Goal: Task Accomplishment & Management: Manage account settings

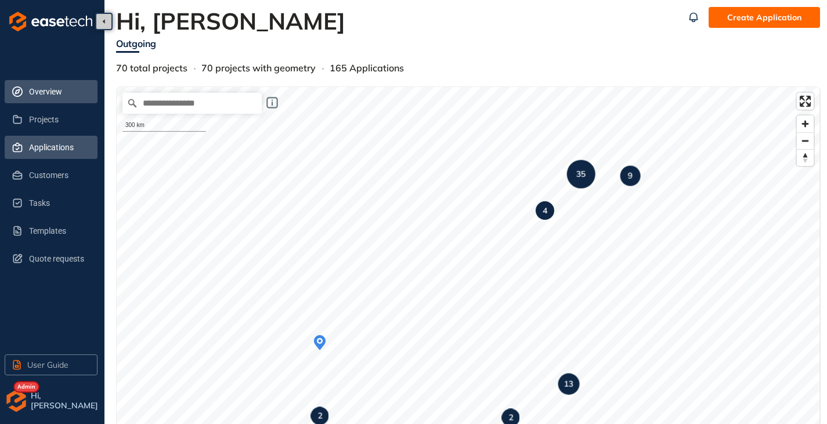
click at [35, 142] on span "Applications" at bounding box center [58, 147] width 59 height 23
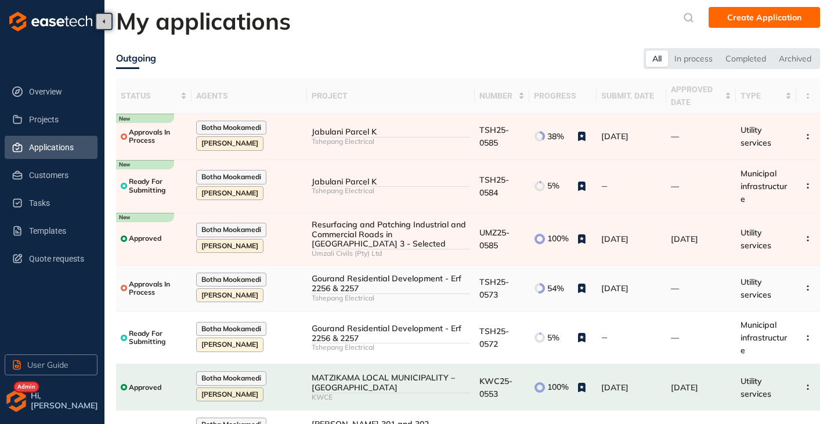
click at [348, 274] on div "Gourand Residential Development - Erf 2256 & 2257" at bounding box center [391, 284] width 158 height 20
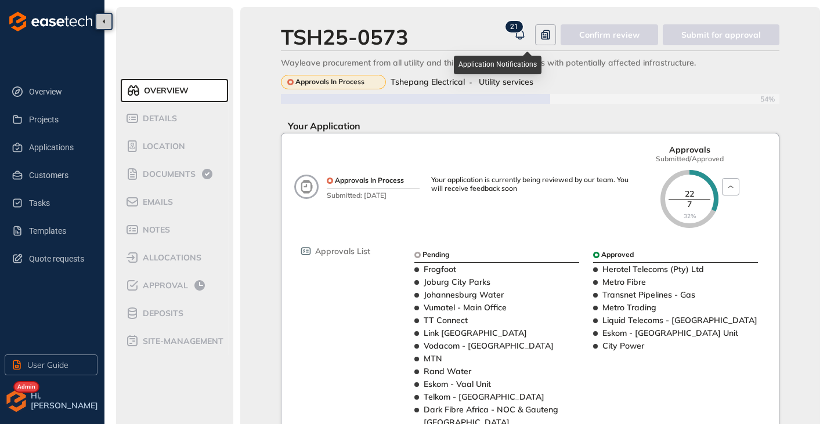
click at [526, 34] on icon "button" at bounding box center [520, 35] width 12 height 14
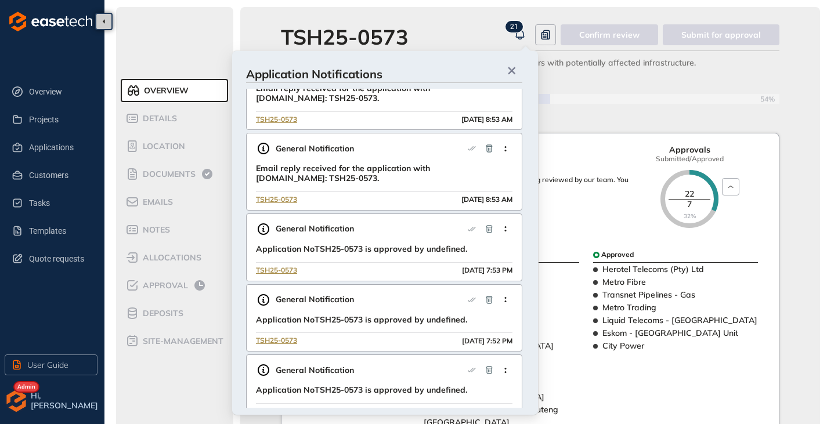
scroll to position [58, 0]
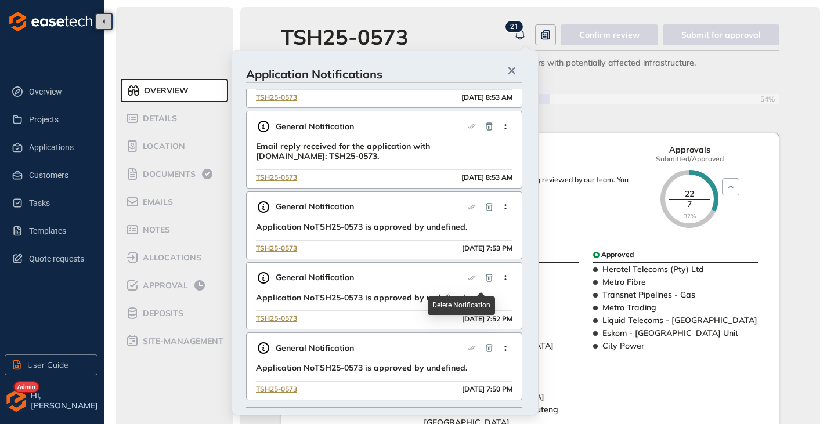
click at [488, 276] on icon "button" at bounding box center [489, 278] width 6 height 8
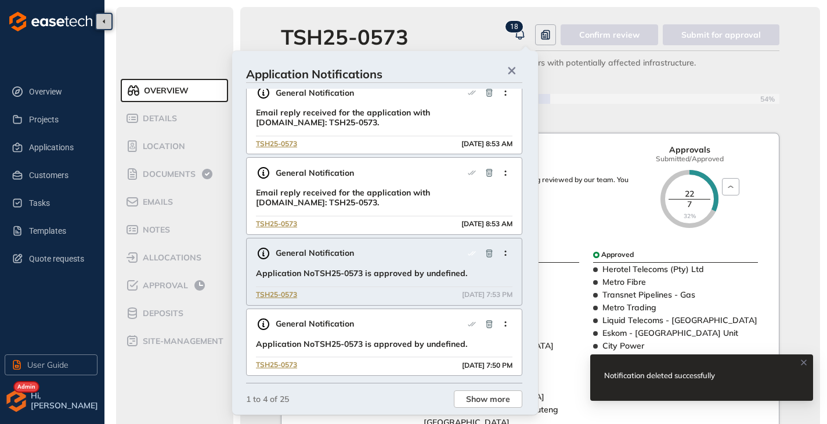
scroll to position [12, 0]
click at [486, 255] on icon "button" at bounding box center [489, 254] width 6 height 8
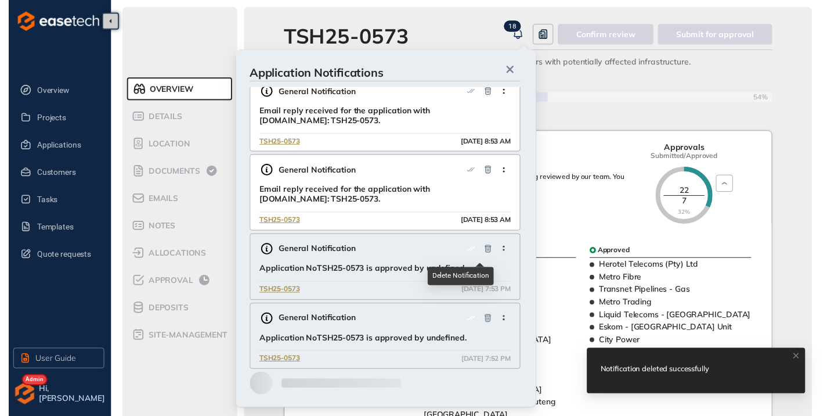
scroll to position [0, 0]
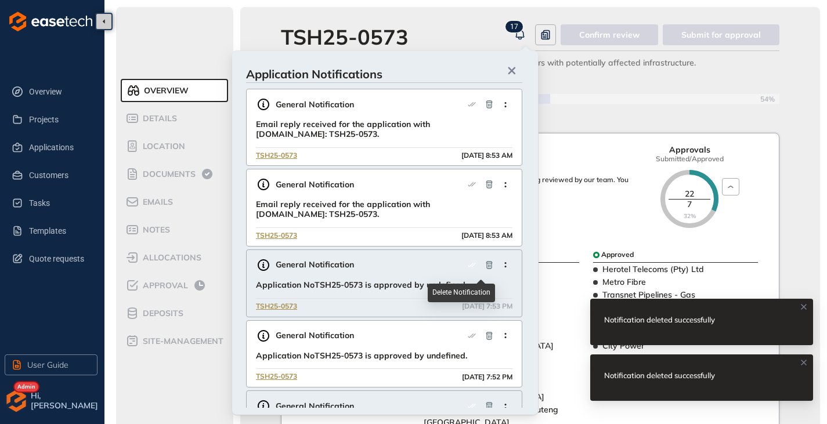
click at [485, 267] on icon "button" at bounding box center [489, 265] width 9 height 9
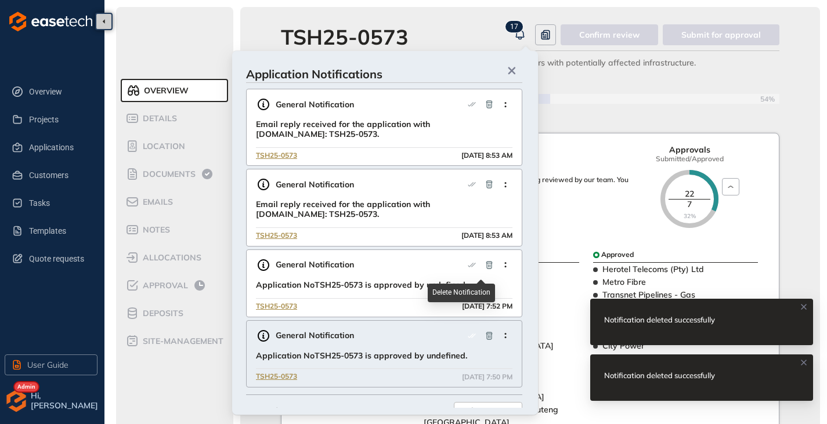
click at [485, 267] on icon "button" at bounding box center [489, 265] width 9 height 9
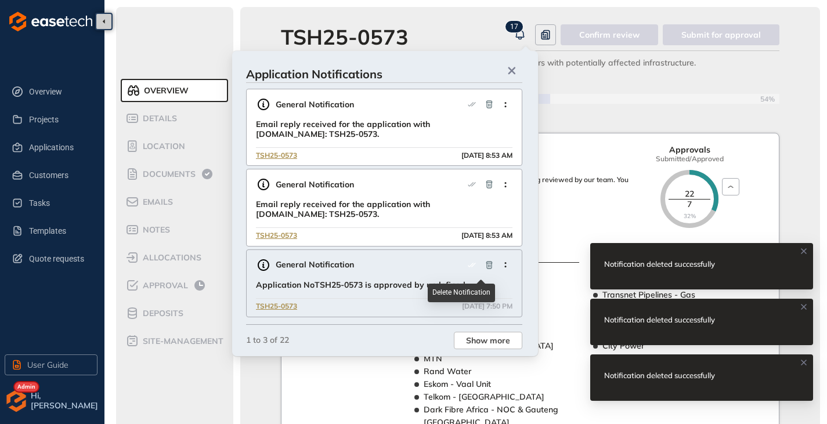
click at [485, 267] on icon "button" at bounding box center [489, 265] width 9 height 9
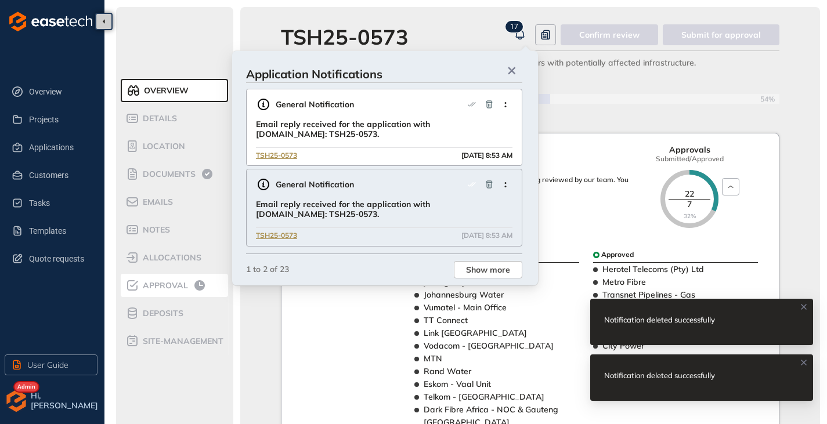
click at [170, 282] on span "Approval" at bounding box center [163, 286] width 49 height 10
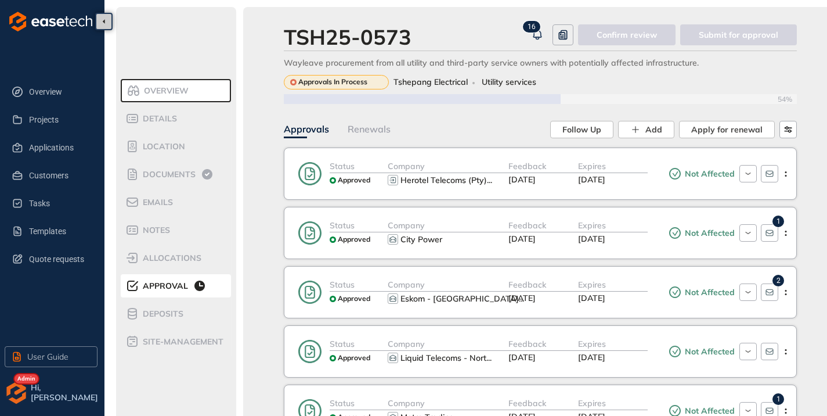
click at [647, 181] on div "Expires [DATE]" at bounding box center [613, 174] width 70 height 28
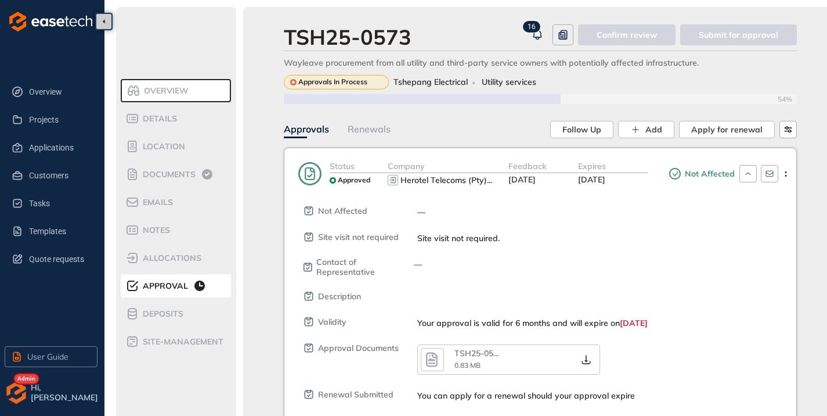
click at [423, 360] on icon "button" at bounding box center [431, 359] width 17 height 21
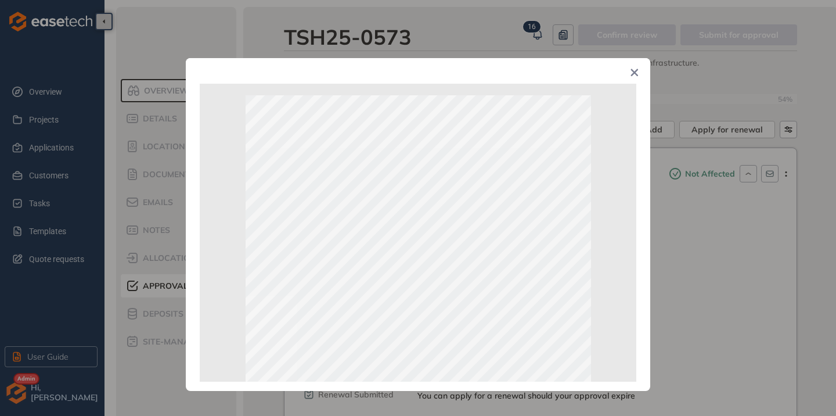
click at [636, 71] on icon "Close" at bounding box center [634, 72] width 8 height 8
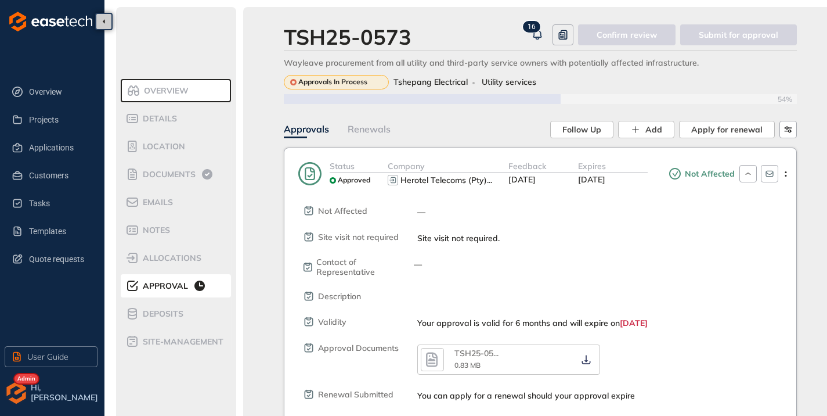
click at [627, 166] on div "Expires" at bounding box center [613, 166] width 70 height 13
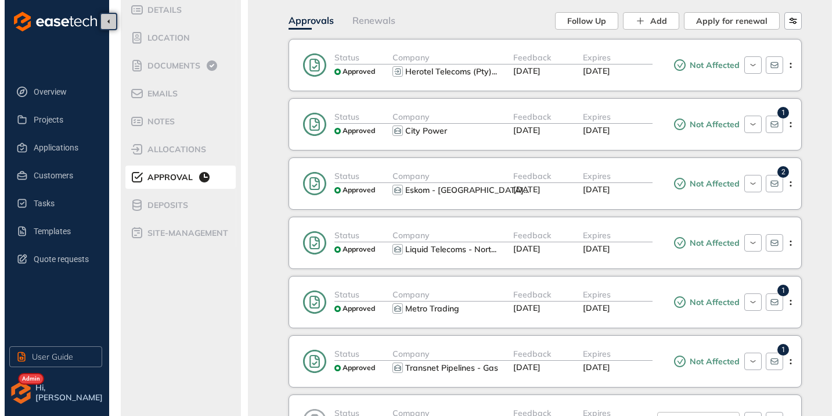
scroll to position [116, 0]
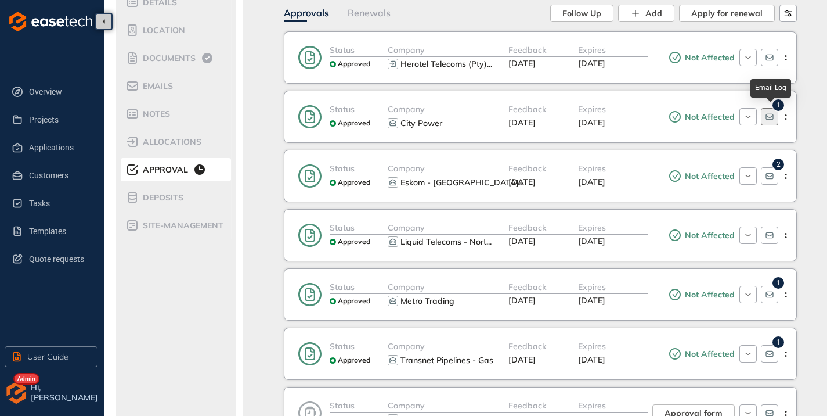
click at [771, 118] on icon "button" at bounding box center [769, 116] width 9 height 9
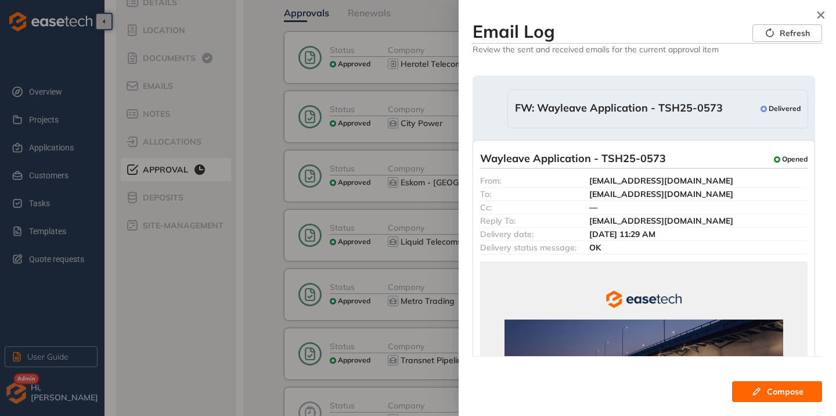
click at [623, 116] on span "FW: Wayleave Application - TSH25-0573" at bounding box center [619, 109] width 208 height 15
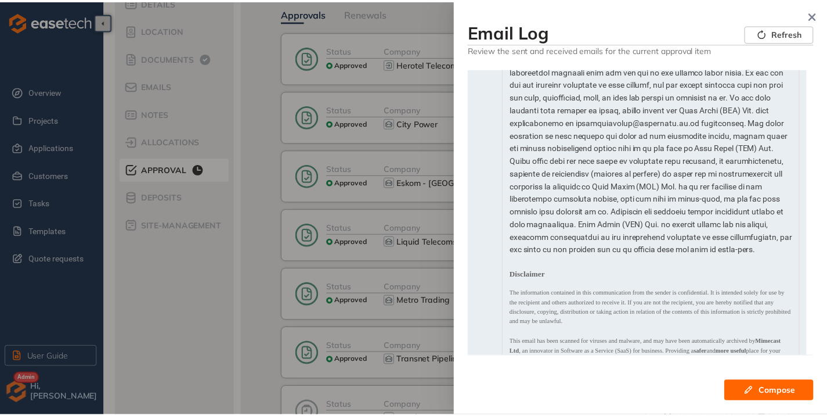
scroll to position [348, 0]
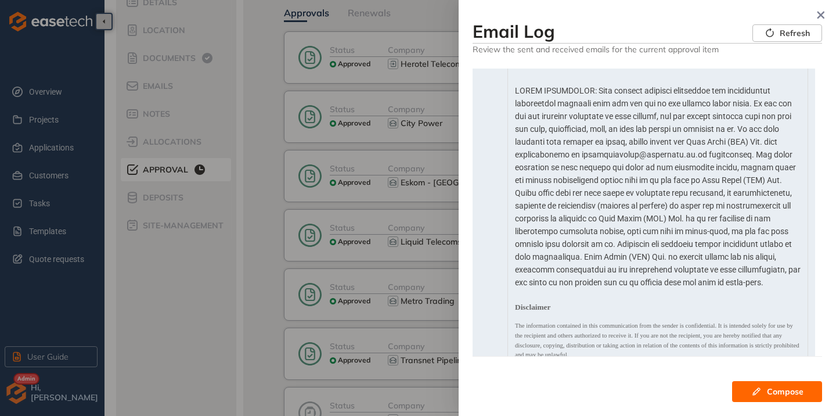
drag, startPoint x: 823, startPoint y: 17, endPoint x: 799, endPoint y: 44, distance: 36.2
click at [823, 17] on icon "button" at bounding box center [821, 15] width 12 height 8
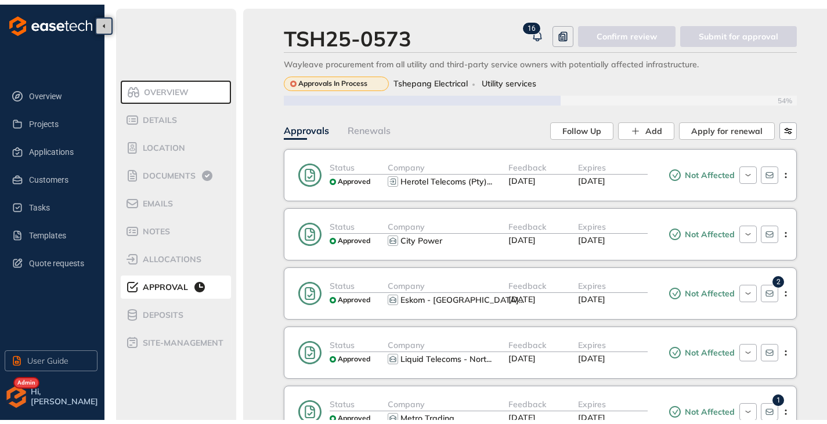
scroll to position [0, 0]
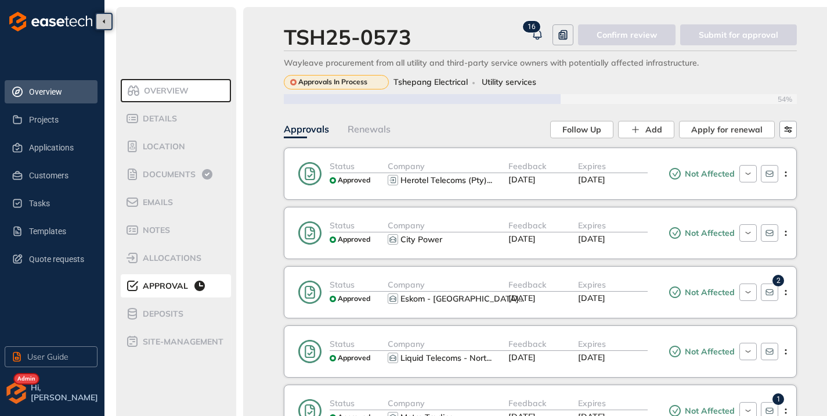
click at [39, 93] on span "Overview" at bounding box center [58, 91] width 59 height 23
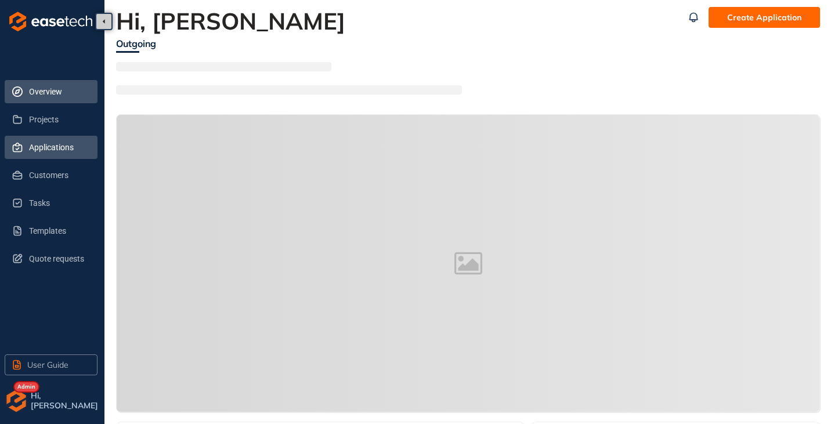
click at [40, 148] on span "Applications" at bounding box center [58, 147] width 59 height 23
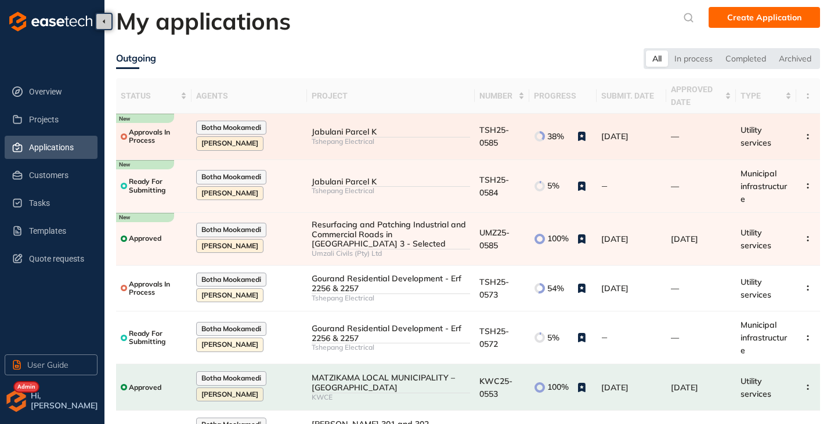
click at [409, 143] on div "Tshepang Electrical" at bounding box center [391, 142] width 158 height 8
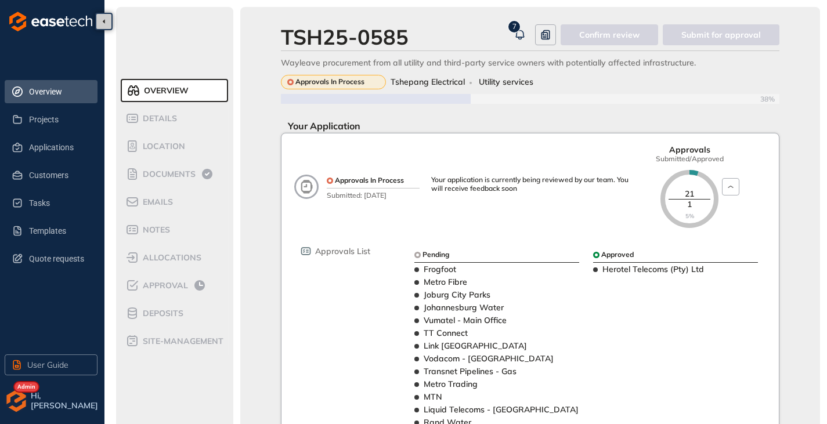
click at [44, 92] on span "Overview" at bounding box center [58, 91] width 59 height 23
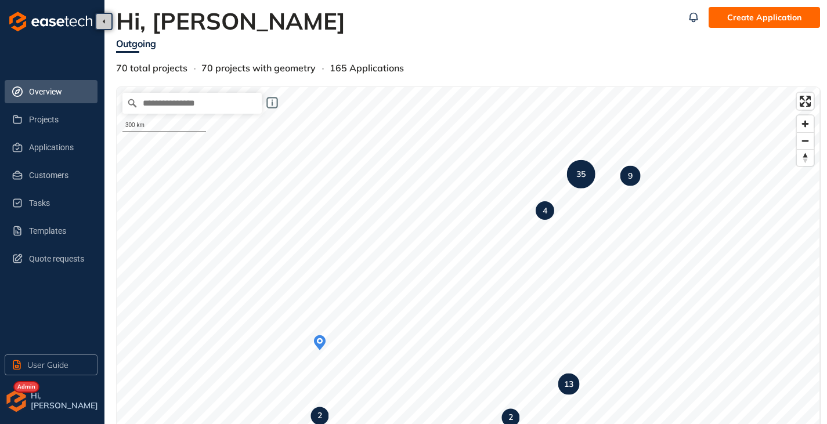
click at [20, 404] on img "button" at bounding box center [16, 400] width 23 height 23
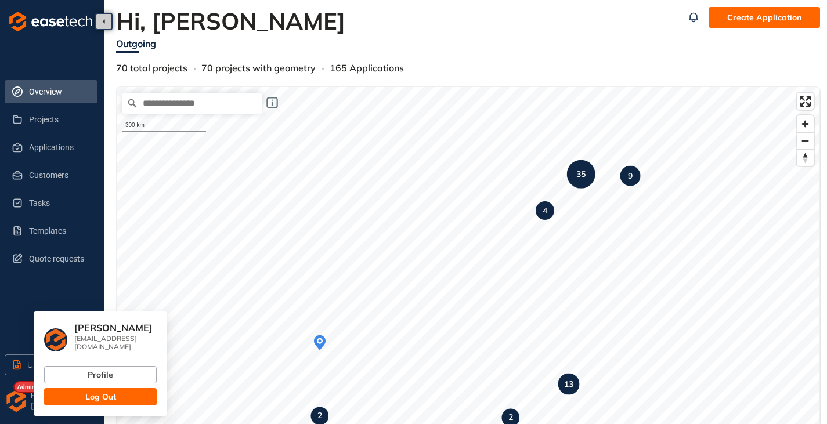
click at [100, 391] on span "Log Out" at bounding box center [100, 397] width 31 height 13
